Goal: Task Accomplishment & Management: Manage account settings

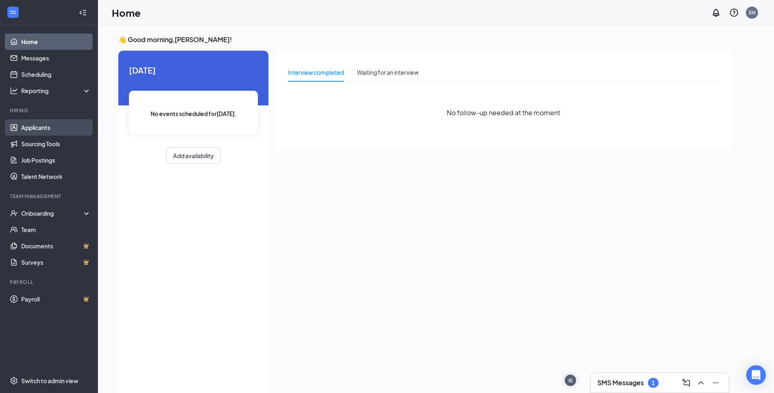
click at [57, 127] on link "Applicants" at bounding box center [56, 127] width 70 height 16
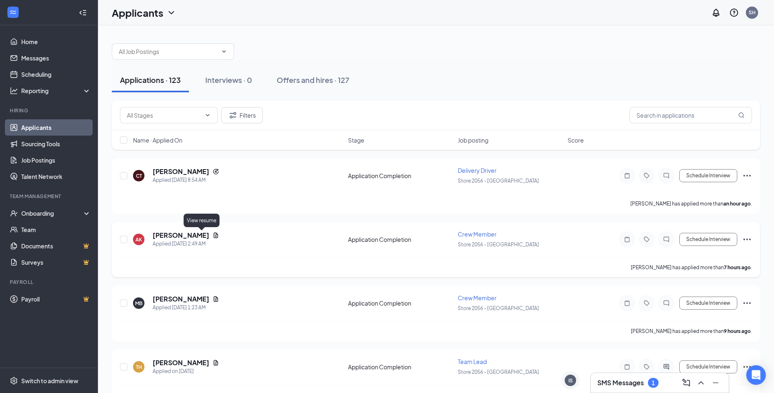
click at [198, 234] on div "[PERSON_NAME]" at bounding box center [186, 235] width 67 height 9
click at [213, 234] on icon "Document" at bounding box center [216, 235] width 7 height 7
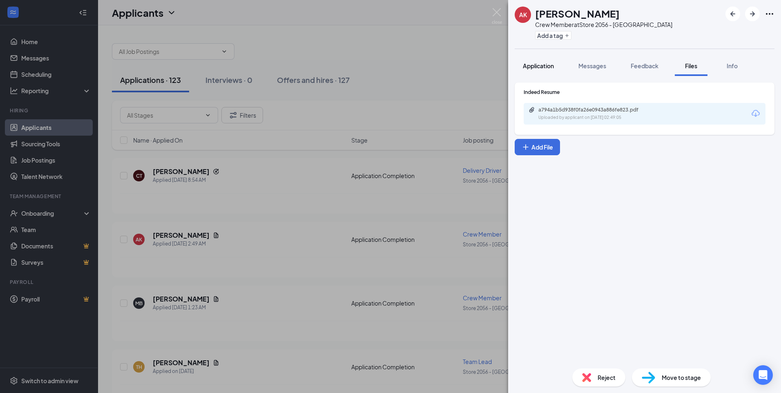
click at [532, 64] on span "Application" at bounding box center [538, 65] width 31 height 7
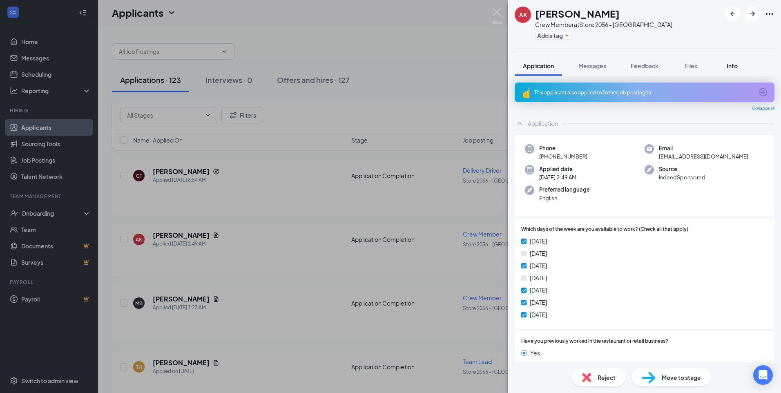
click at [734, 67] on span "Info" at bounding box center [731, 65] width 11 height 7
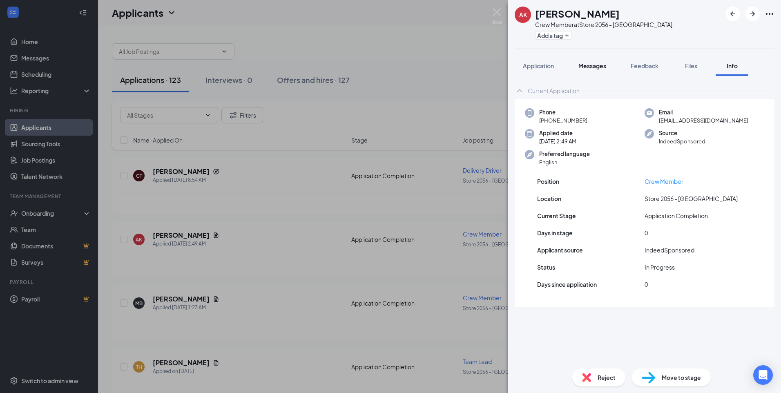
click at [591, 62] on span "Messages" at bounding box center [592, 65] width 28 height 7
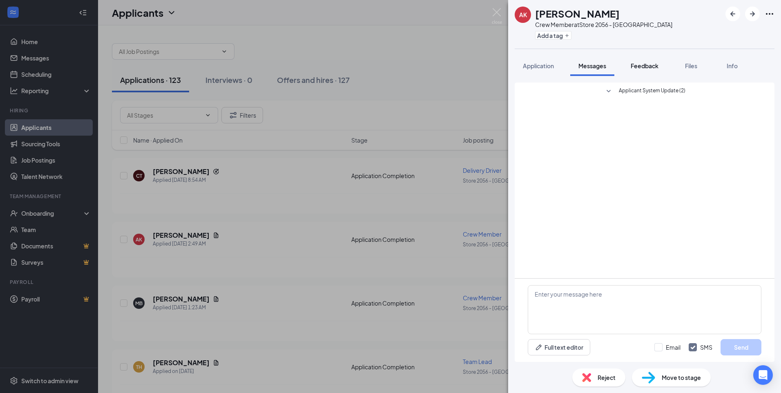
click at [645, 65] on span "Feedback" at bounding box center [644, 65] width 28 height 7
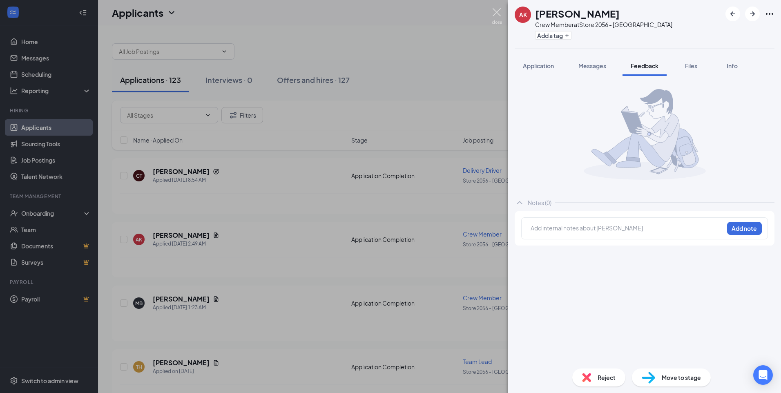
click at [498, 13] on img at bounding box center [497, 16] width 10 height 16
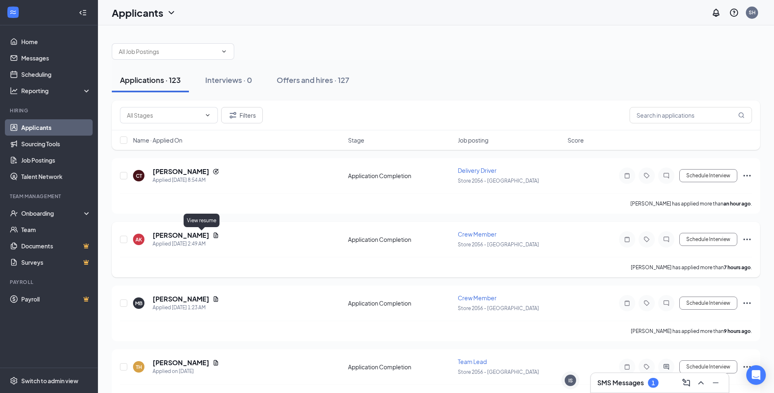
click at [213, 236] on icon "Document" at bounding box center [216, 235] width 7 height 7
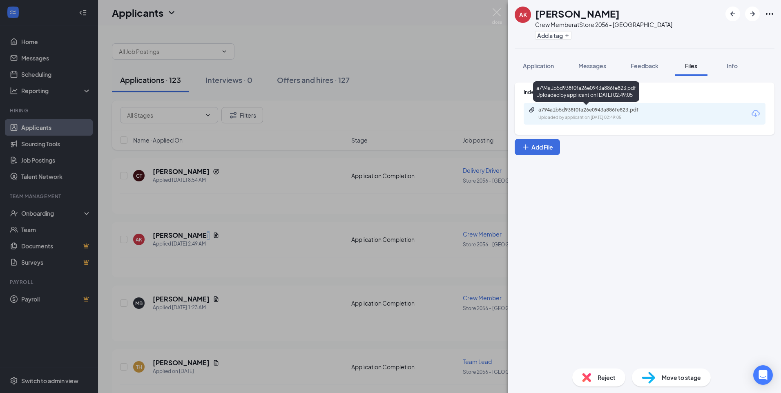
click at [572, 118] on div "Uploaded by applicant on [DATE] 02:49:05" at bounding box center [599, 117] width 122 height 7
click at [499, 9] on img at bounding box center [497, 16] width 10 height 16
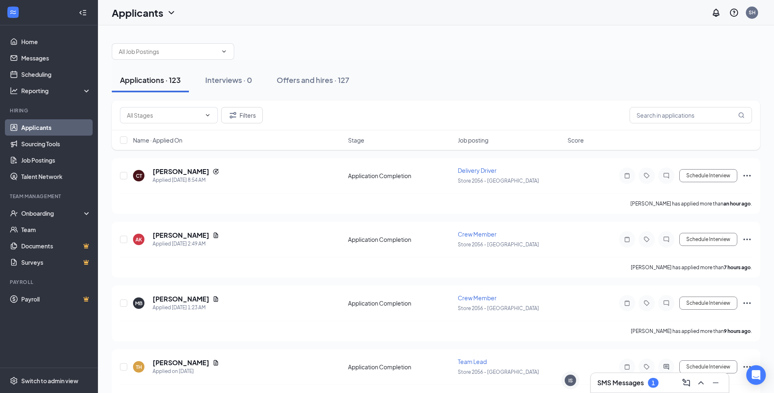
click at [658, 382] on div "1" at bounding box center [653, 383] width 11 height 10
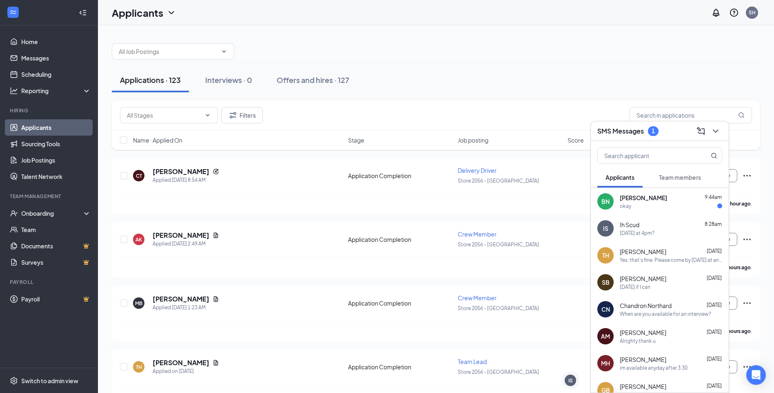
click at [639, 194] on span "[PERSON_NAME]" at bounding box center [643, 198] width 47 height 8
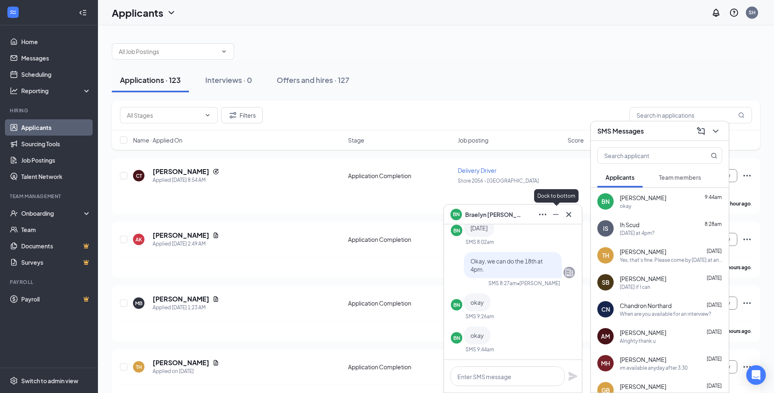
click at [556, 217] on icon "Minimize" at bounding box center [556, 214] width 10 height 10
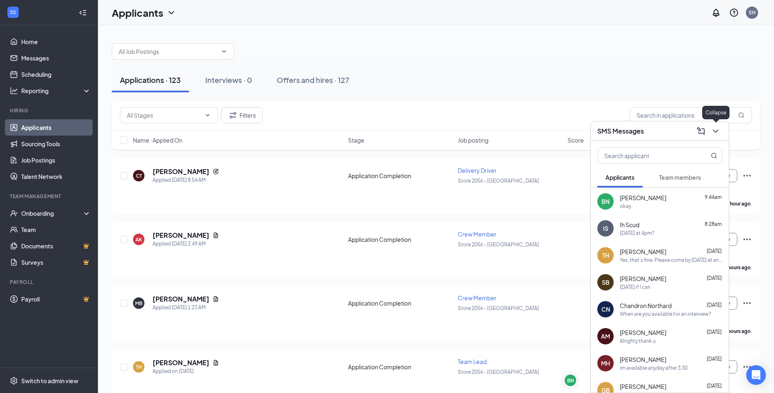
click at [721, 127] on button at bounding box center [716, 131] width 13 height 13
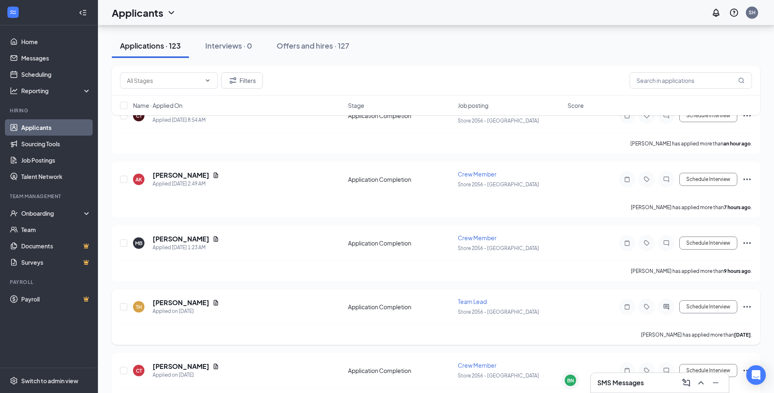
scroll to position [41, 0]
